Goal: Find contact information: Find contact information

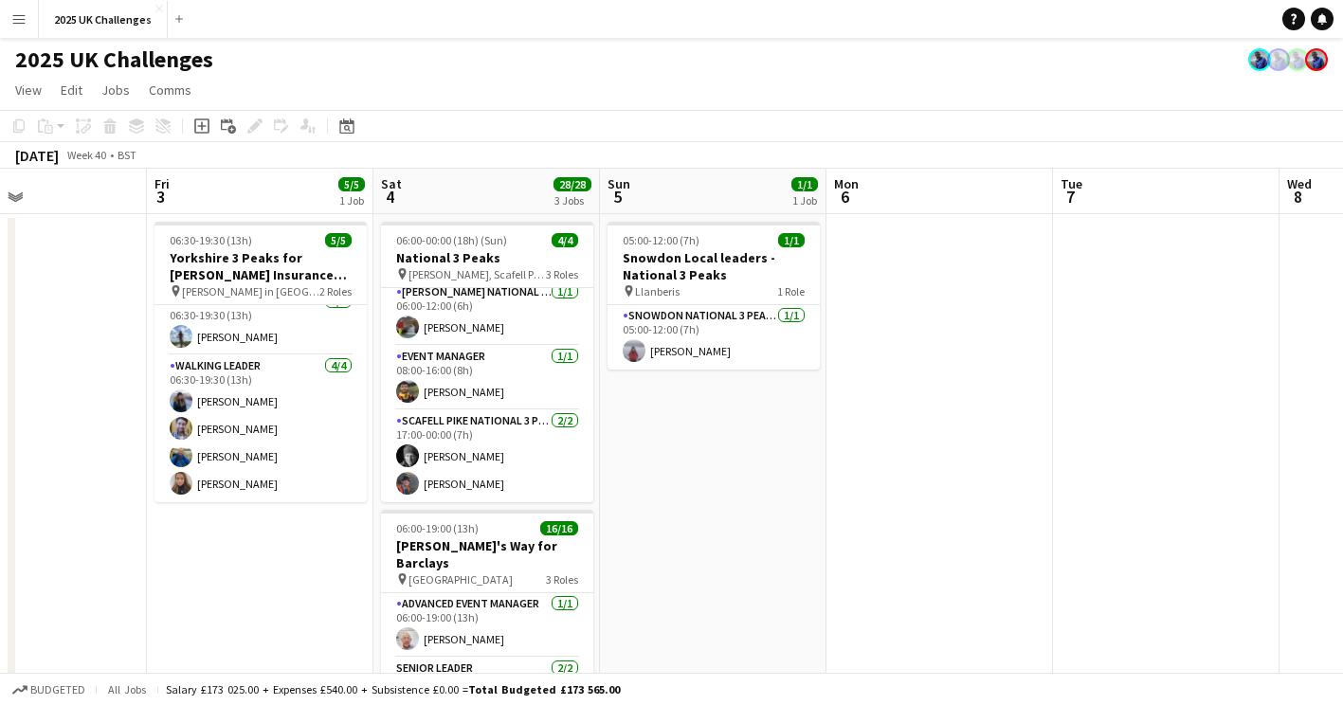
drag, startPoint x: 810, startPoint y: 464, endPoint x: 746, endPoint y: 463, distance: 63.5
click at [754, 463] on app-calendar-viewport "Tue 30 Wed 1 Thu 2 Fri 3 5/5 1 Job Sat 4 28/28 3 Jobs Sun 5 1/1 1 Job Mon 6 Tue…" at bounding box center [671, 686] width 1343 height 1035
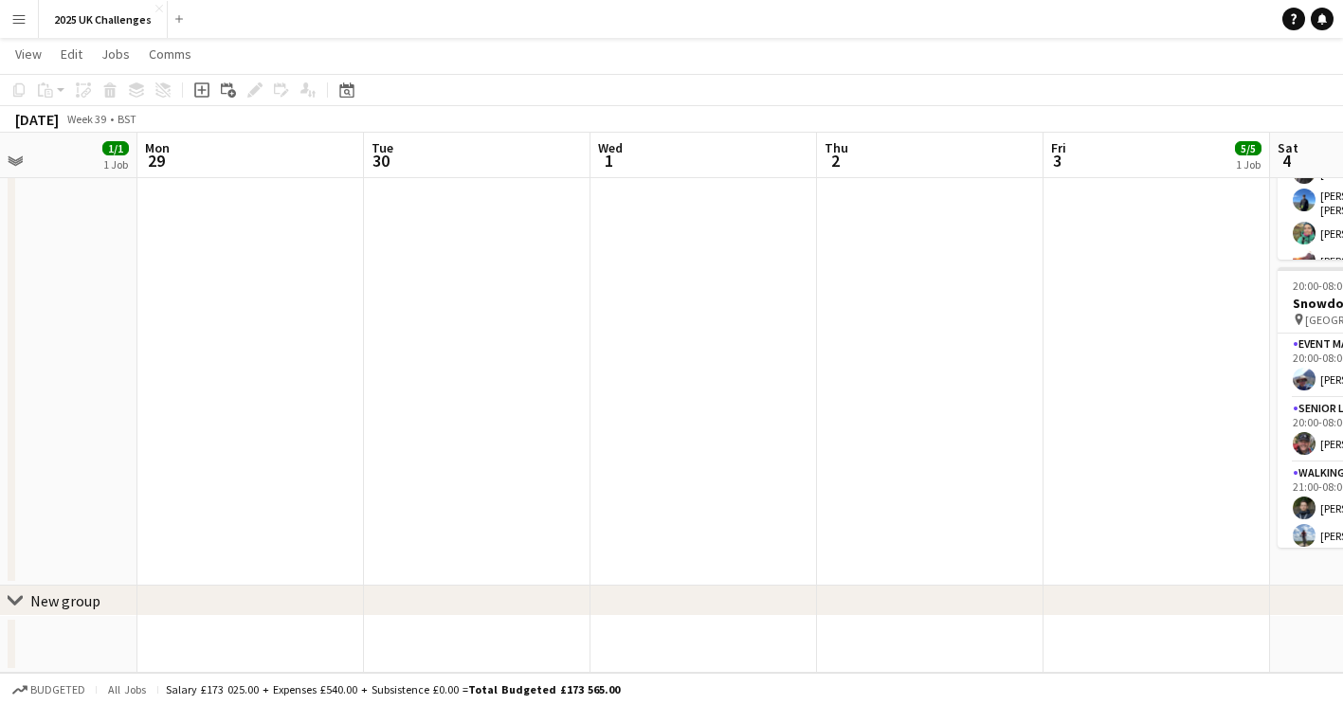
drag, startPoint x: 1057, startPoint y: 444, endPoint x: 772, endPoint y: 458, distance: 285.7
click at [1342, 434] on html "Menu Boards Boards Boards All jobs Status Workforce Workforce My Workforce Recr…" at bounding box center [671, 88] width 1343 height 1234
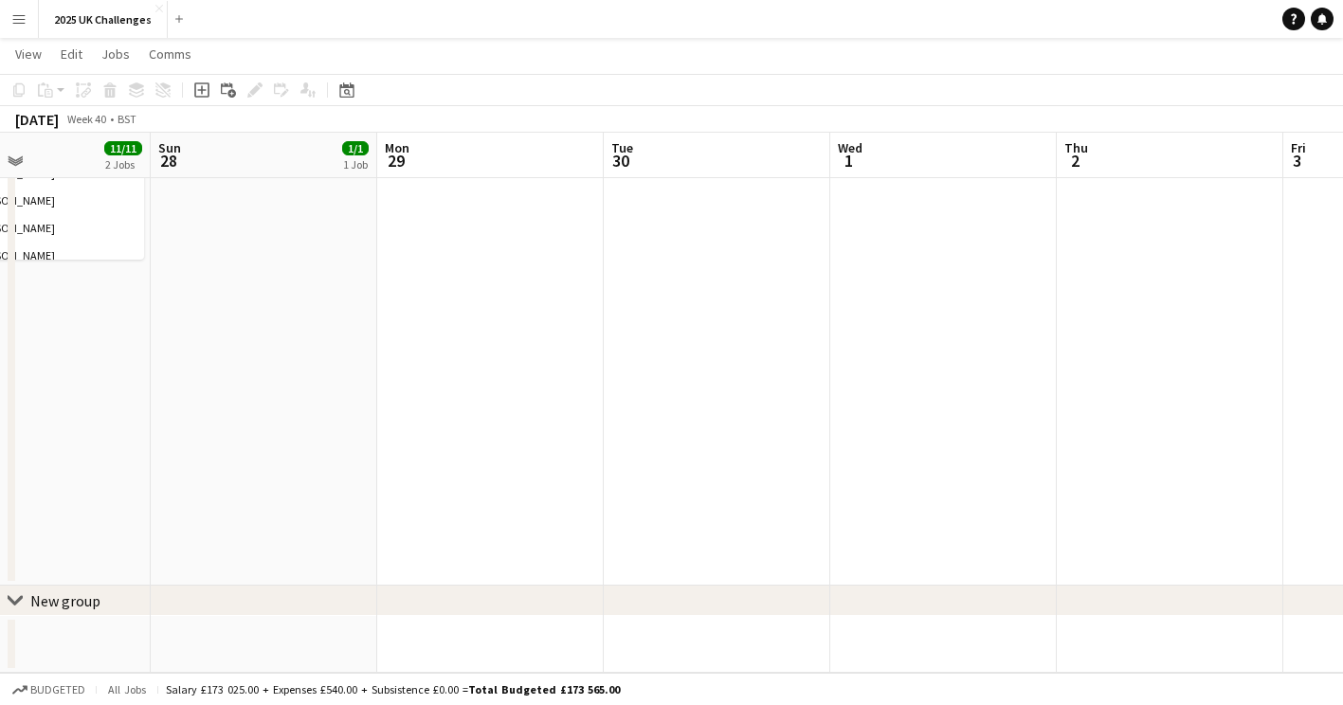
click at [447, 447] on app-calendar-viewport "Thu 25 7/7 1 Job Fri 26 Sat 27 11/11 2 Jobs Sun 28 1/1 1 Job Mon 29 Tue 30 Wed …" at bounding box center [671, 109] width 1343 height 1128
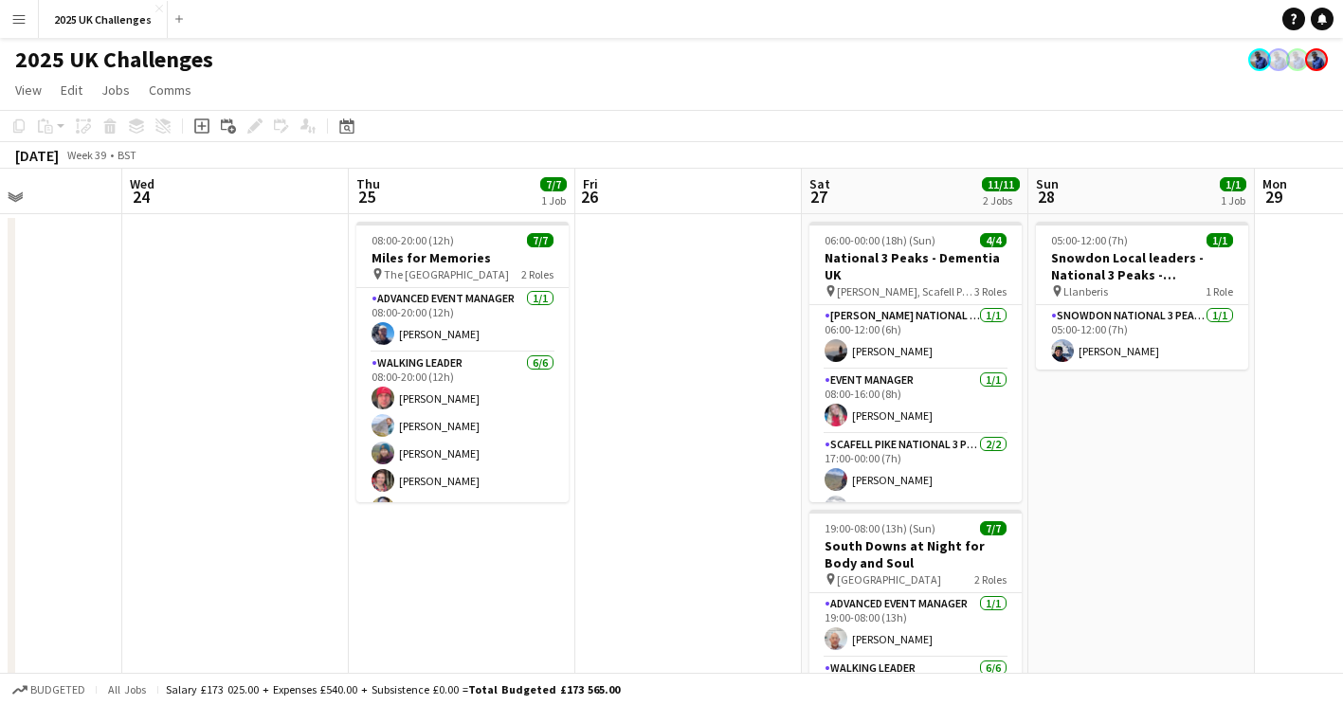
drag, startPoint x: 432, startPoint y: 474, endPoint x: 1354, endPoint y: 374, distance: 927.0
click at [1342, 374] on html "Menu Boards Boards Boards All jobs Status Workforce Workforce My Workforce Recr…" at bounding box center [671, 618] width 1343 height 1236
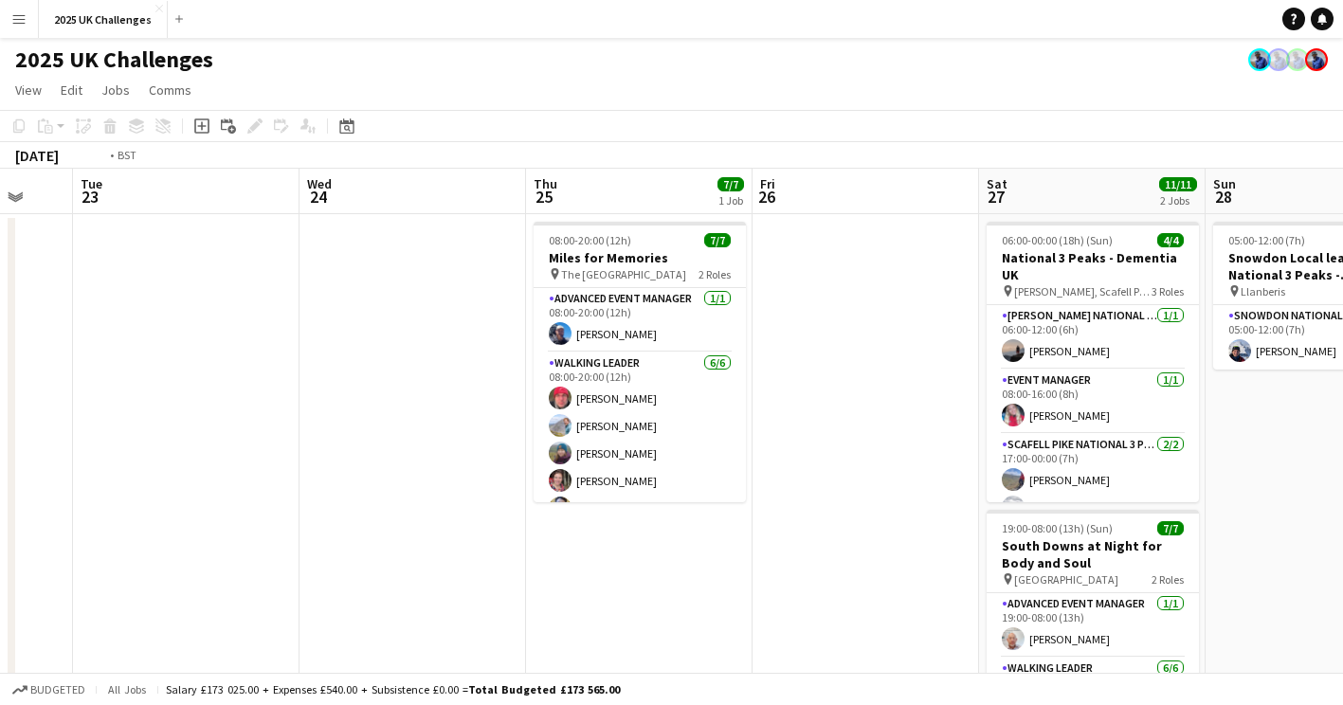
drag, startPoint x: 971, startPoint y: 425, endPoint x: 732, endPoint y: 423, distance: 238.9
click at [1190, 425] on app-calendar-viewport "Sun 21 Mon 22 Tue 23 Wed 24 Thu 25 7/7 1 Job Fri 26 Sat 27 11/11 2 Jobs Sun 28 …" at bounding box center [671, 686] width 1343 height 1035
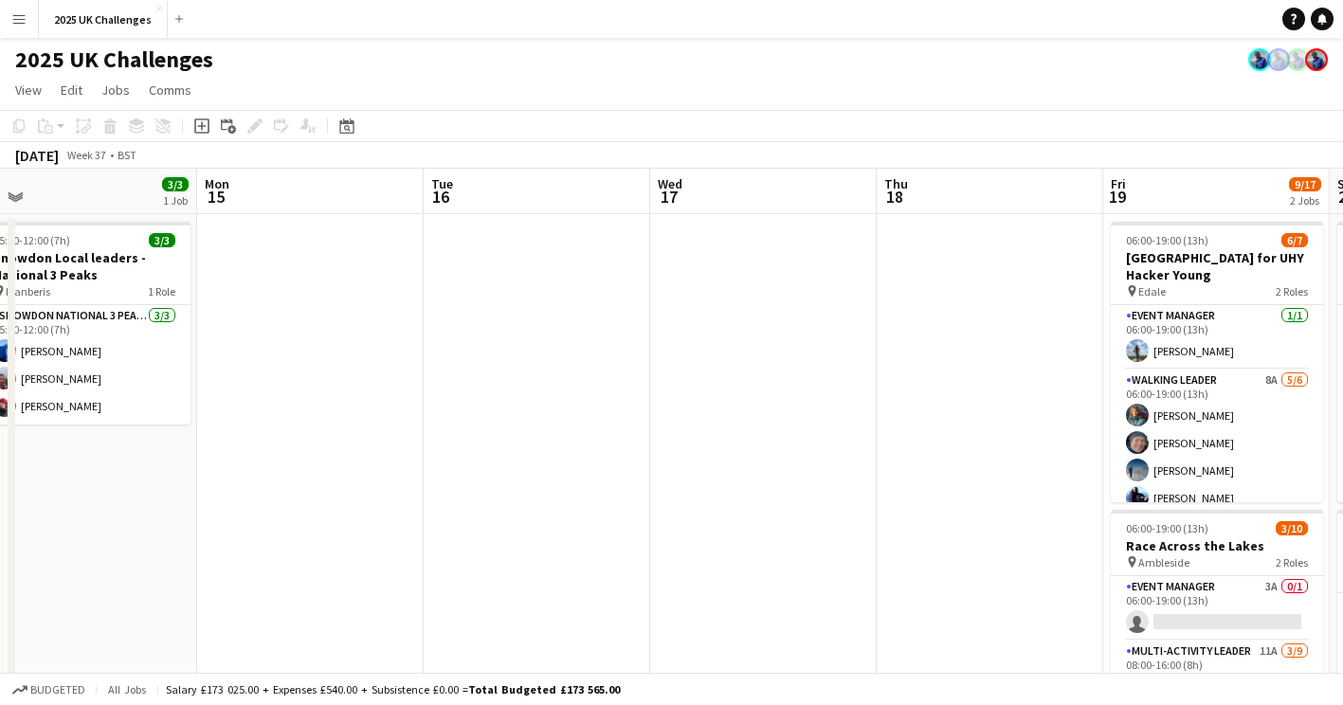
drag, startPoint x: 388, startPoint y: 412, endPoint x: 1224, endPoint y: 392, distance: 836.4
click at [1224, 392] on app-calendar-viewport "Fri 12 Sat 13 Sun 14 3/3 1 Job Mon 15 Tue 16 Wed 17 Thu 18 Fri 19 9/17 2 Jobs S…" at bounding box center [671, 686] width 1343 height 1035
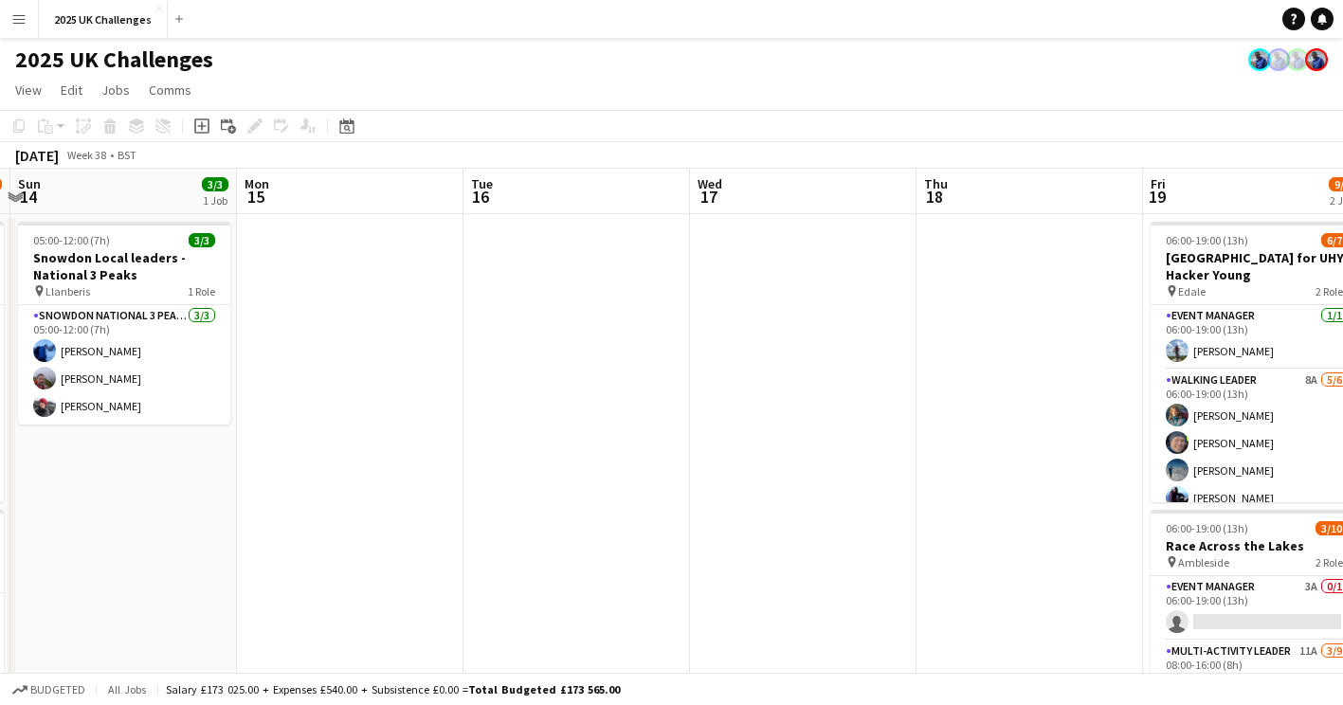
drag, startPoint x: 411, startPoint y: 437, endPoint x: 1286, endPoint y: 423, distance: 874.2
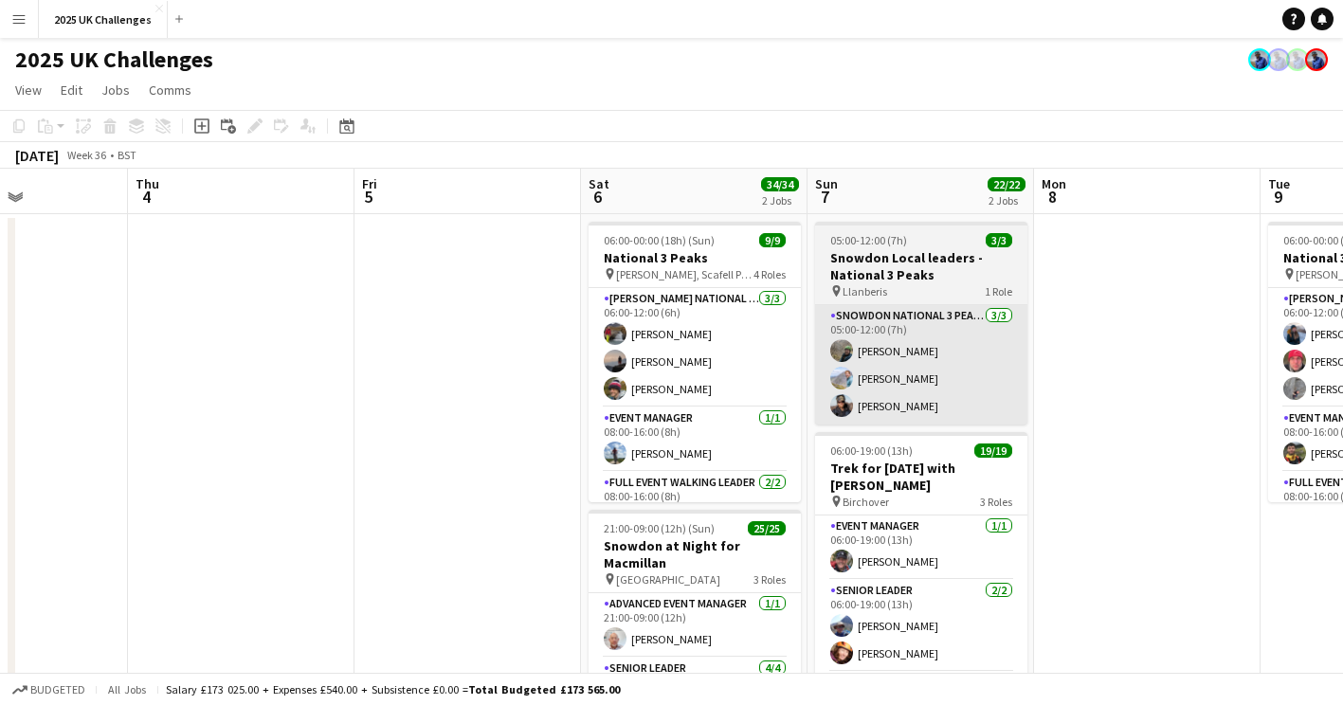
drag, startPoint x: 337, startPoint y: 415, endPoint x: 889, endPoint y: 407, distance: 552.8
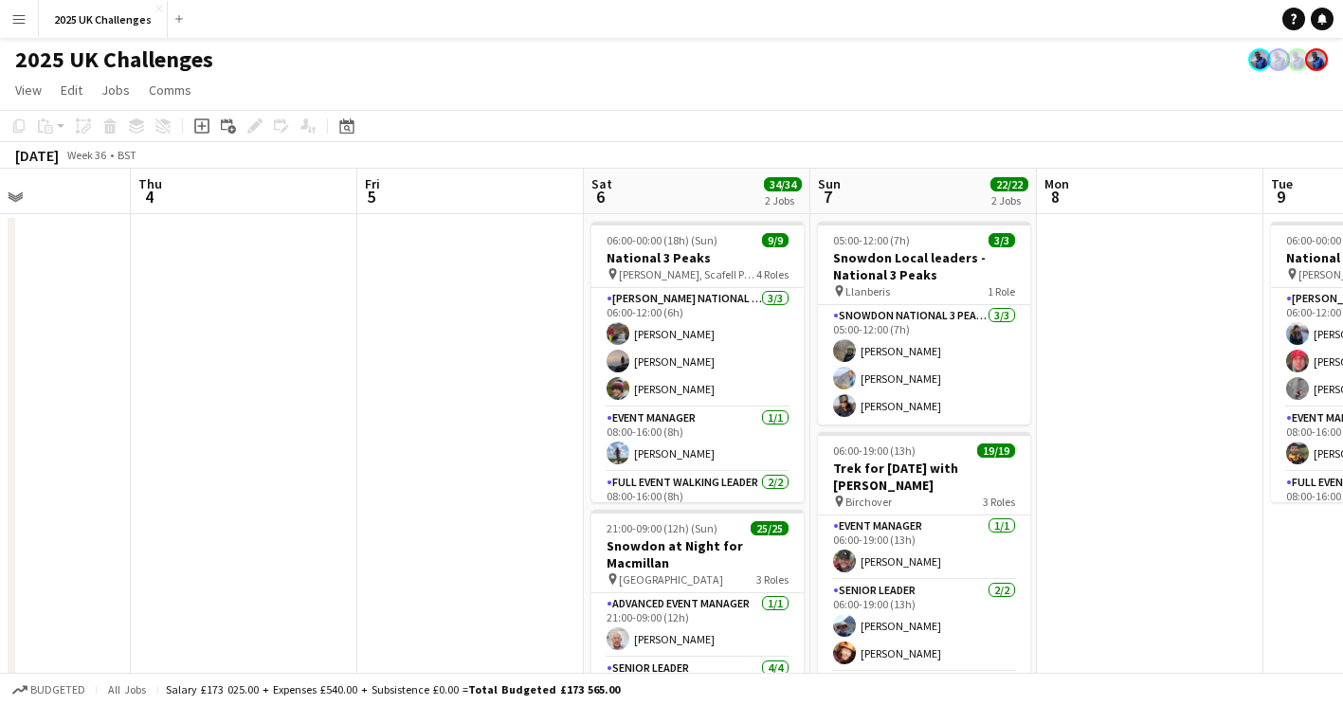
scroll to position [0, 560]
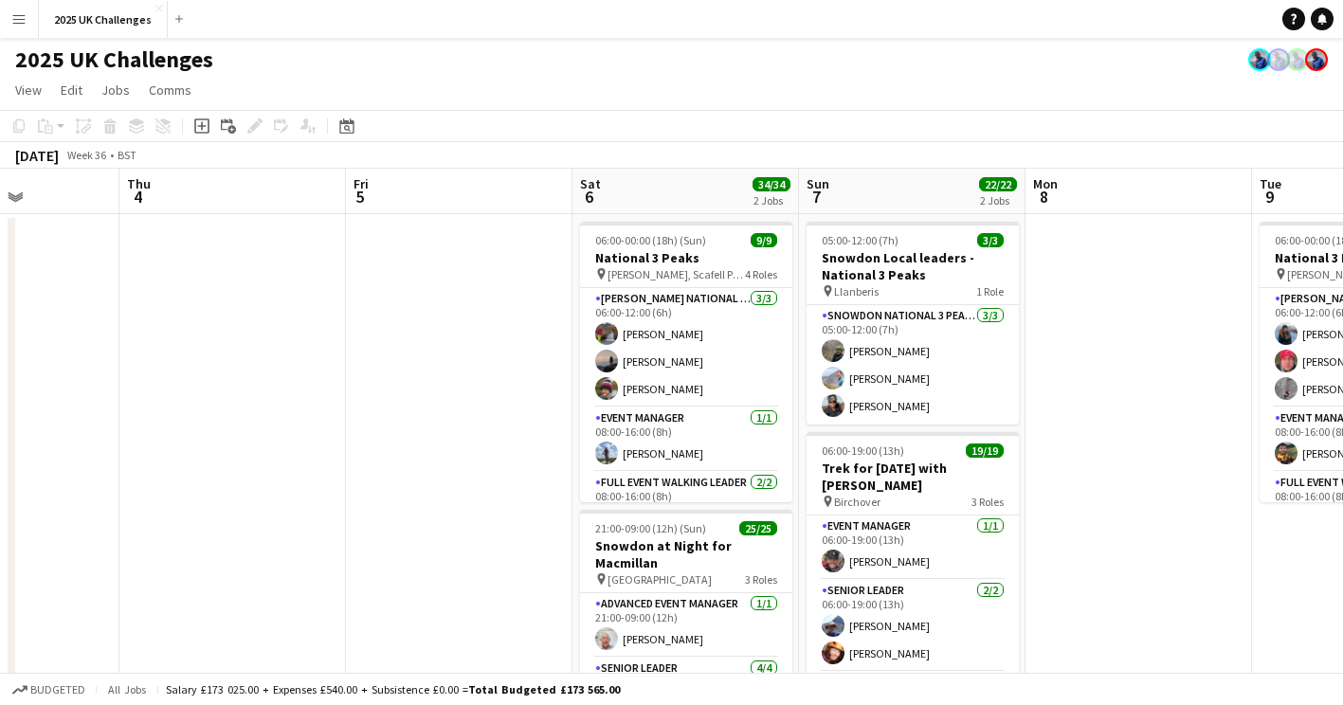
drag, startPoint x: 377, startPoint y: 451, endPoint x: 214, endPoint y: 442, distance: 163.3
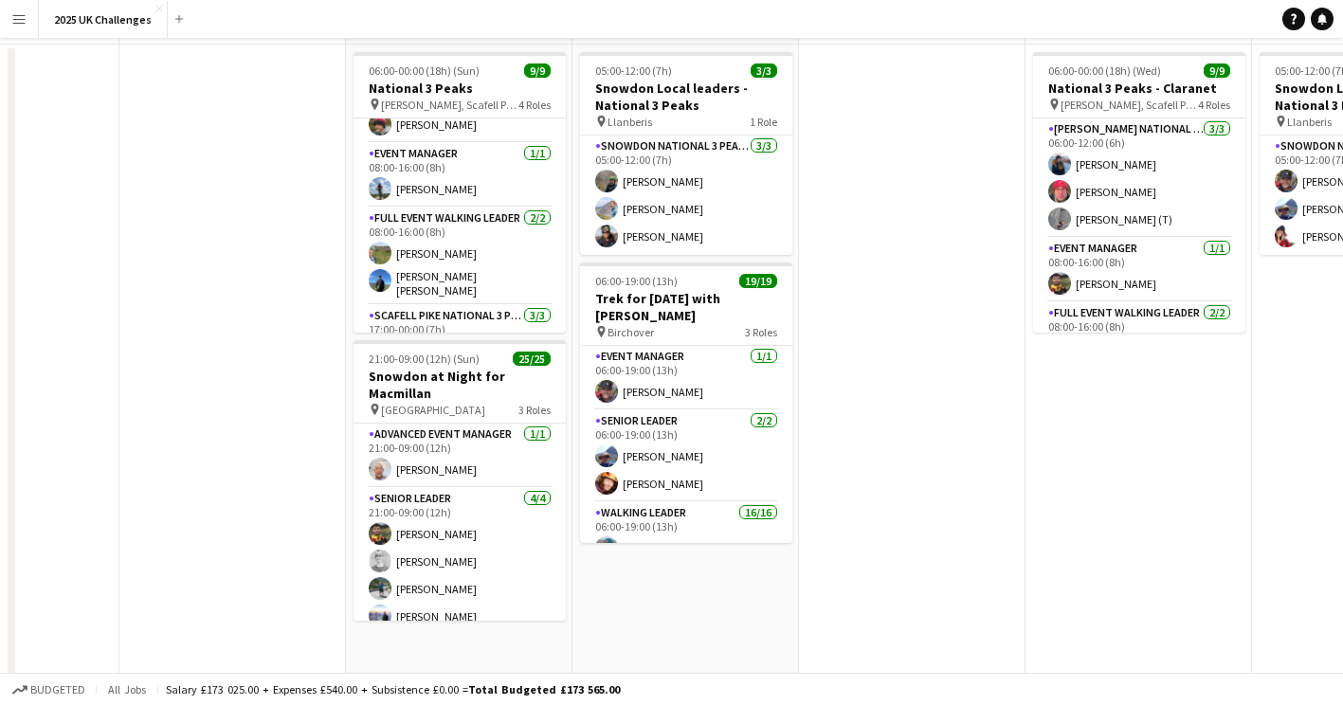
scroll to position [190, 0]
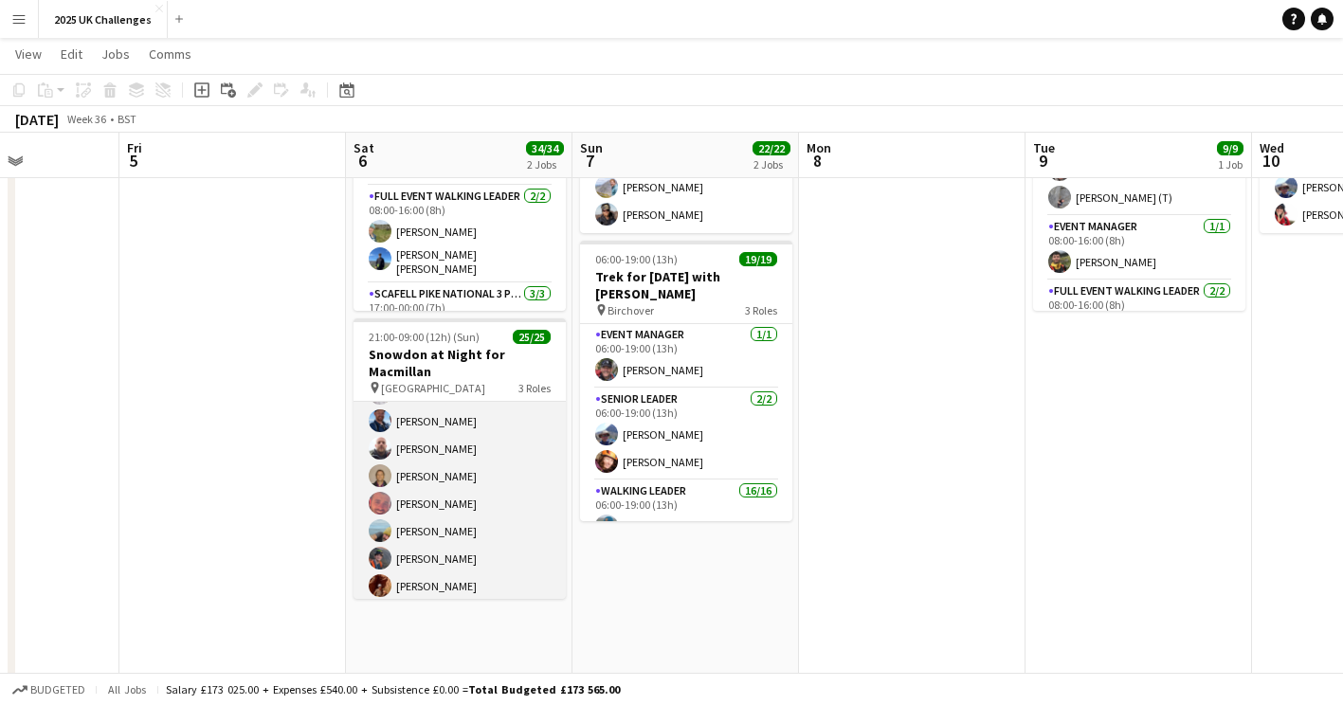
click at [448, 525] on app-card-role "Walking Leader 20/20 21:00-09:00 (12h) [PERSON_NAME] [PERSON_NAME] [PERSON_NAME…" at bounding box center [460, 308] width 212 height 593
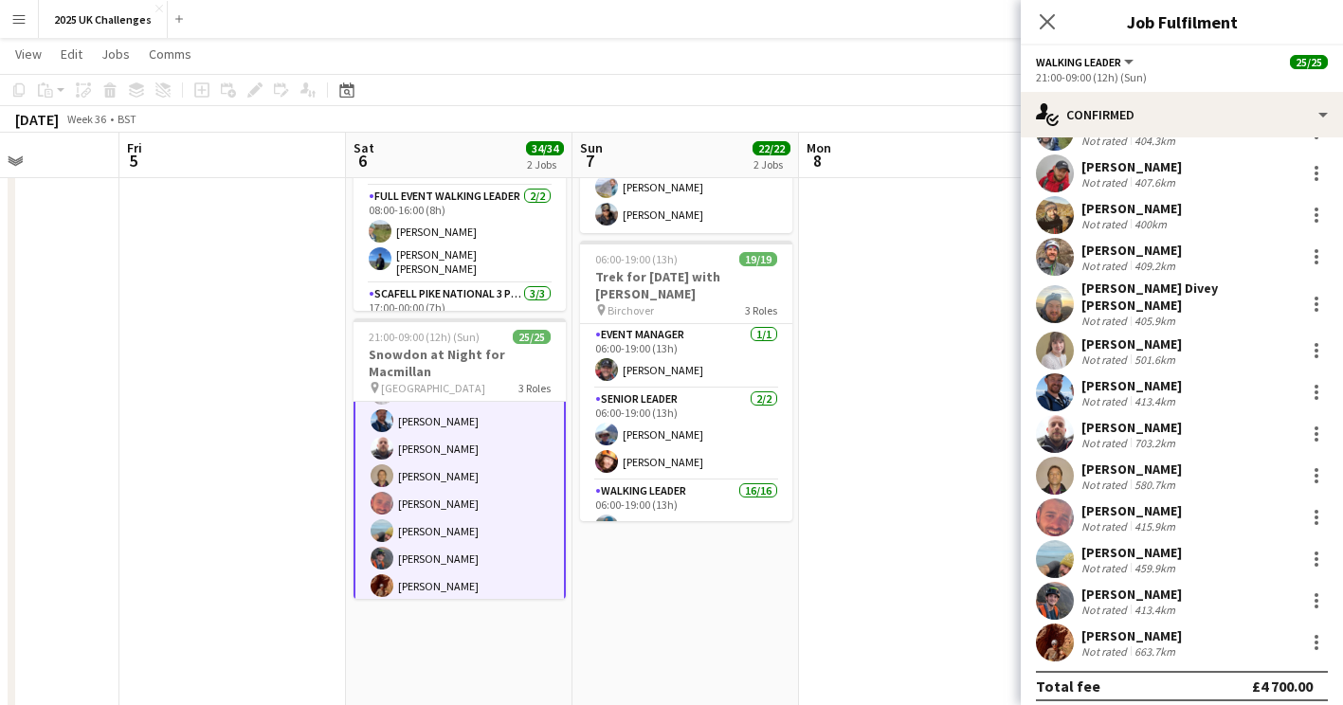
scroll to position [0, 0]
click at [1145, 543] on div "[PERSON_NAME]" at bounding box center [1132, 551] width 100 height 17
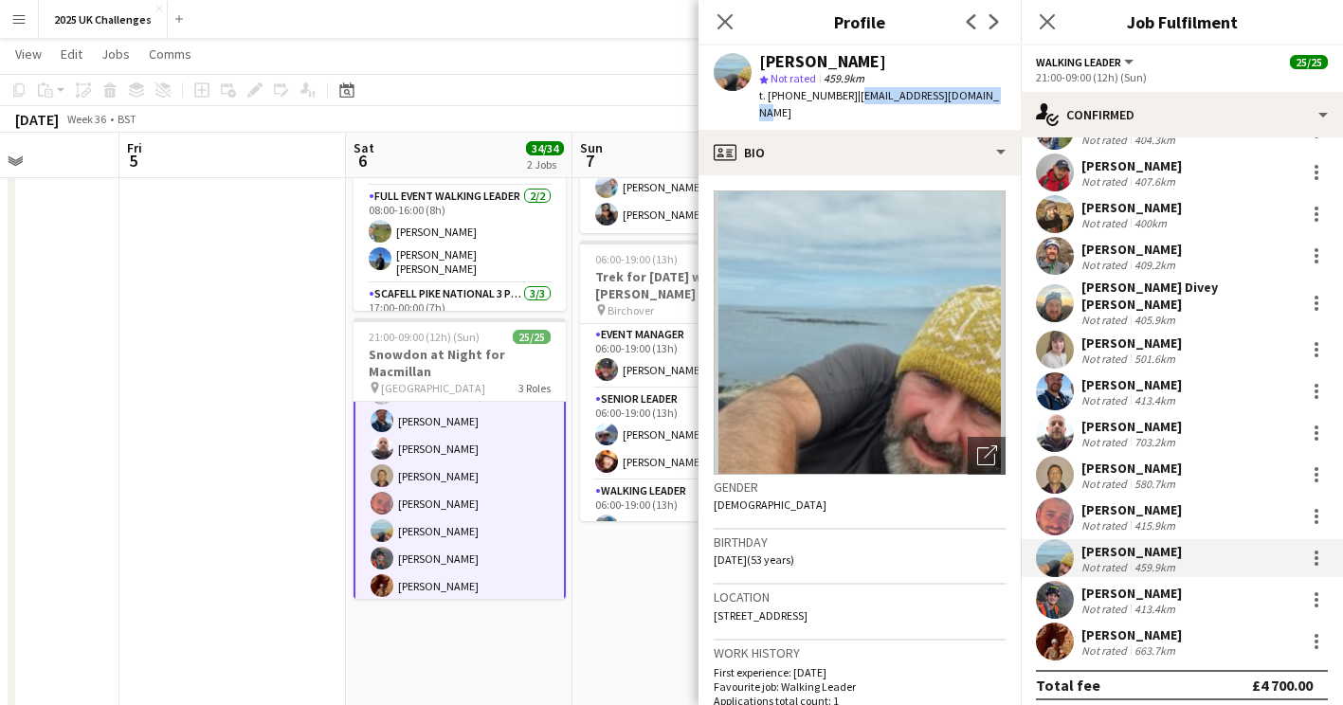
drag, startPoint x: 849, startPoint y: 99, endPoint x: 993, endPoint y: 103, distance: 143.2
click at [993, 103] on div "t. [PHONE_NUMBER] | [EMAIL_ADDRESS][DOMAIN_NAME]" at bounding box center [882, 104] width 246 height 34
copy span "[EMAIL_ADDRESS][DOMAIN_NAME]"
